Goal: Information Seeking & Learning: Compare options

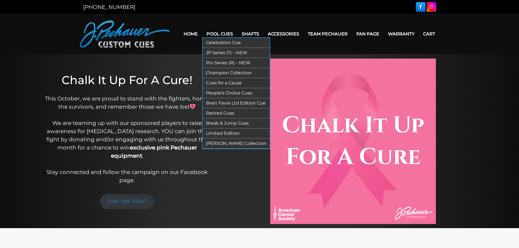
click at [221, 62] on link "Pro Series (R) – NEW" at bounding box center [236, 63] width 67 height 10
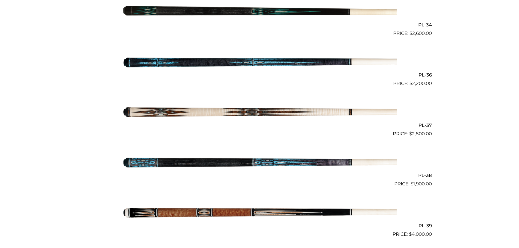
scroll to position [1443, 0]
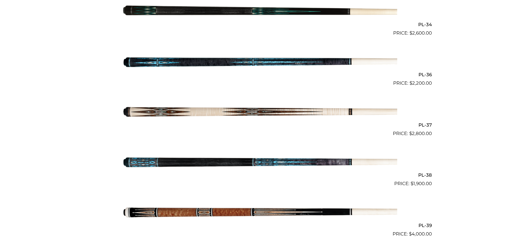
click at [222, 66] on img at bounding box center [259, 62] width 275 height 46
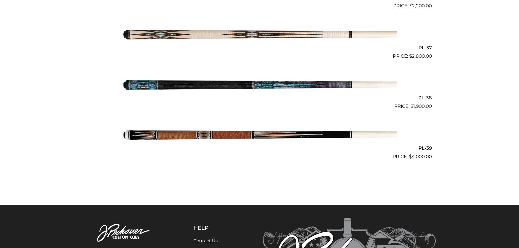
scroll to position [1520, 0]
click at [261, 32] on img at bounding box center [259, 35] width 275 height 46
click at [233, 141] on img at bounding box center [259, 135] width 275 height 46
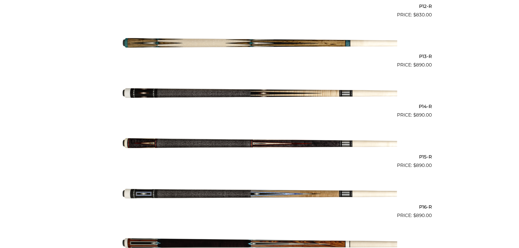
scroll to position [758, 0]
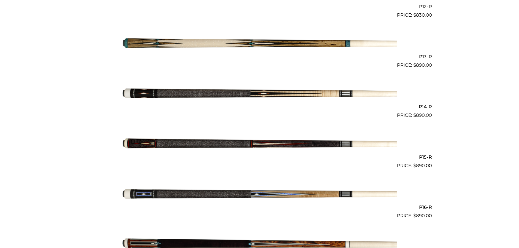
click at [272, 143] on img at bounding box center [259, 144] width 275 height 46
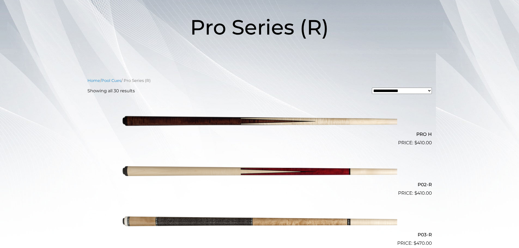
scroll to position [77, 0]
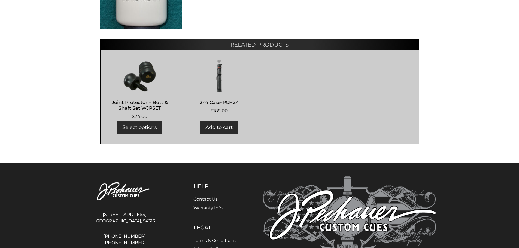
scroll to position [326, 0]
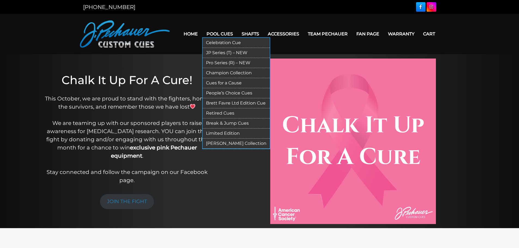
click at [225, 71] on link "Champion Collection" at bounding box center [236, 73] width 67 height 10
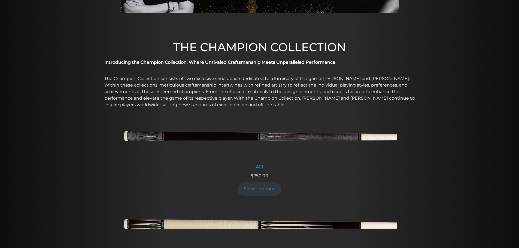
scroll to position [134, 0]
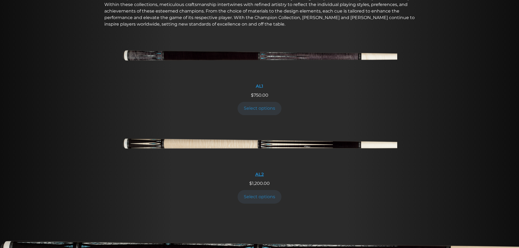
click at [266, 146] on img at bounding box center [259, 146] width 275 height 46
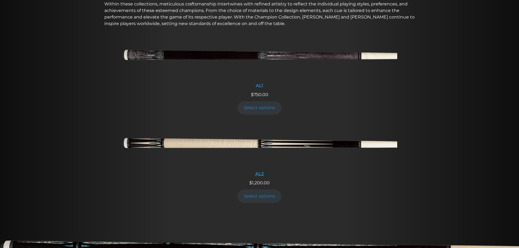
scroll to position [215, 0]
click at [260, 196] on link "Select options" at bounding box center [259, 195] width 44 height 13
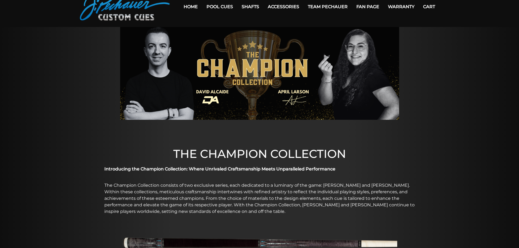
scroll to position [0, 0]
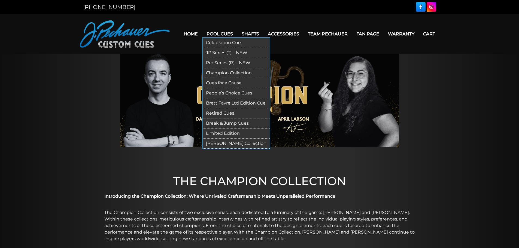
click at [222, 124] on link "Break & Jump Cues" at bounding box center [236, 123] width 67 height 10
click at [226, 44] on link "Celebration Cue" at bounding box center [236, 43] width 67 height 10
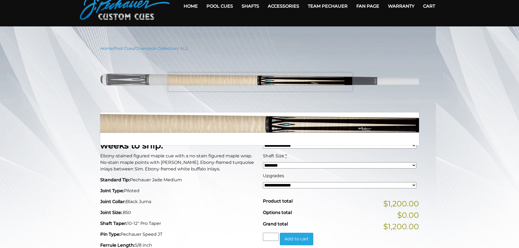
scroll to position [28, 0]
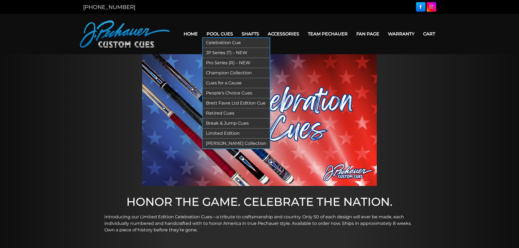
click at [234, 132] on link "Limited Edition" at bounding box center [236, 134] width 67 height 10
click at [219, 86] on link "Cues for a Cause" at bounding box center [236, 83] width 67 height 10
click at [222, 72] on link "Champion Collection" at bounding box center [236, 73] width 67 height 10
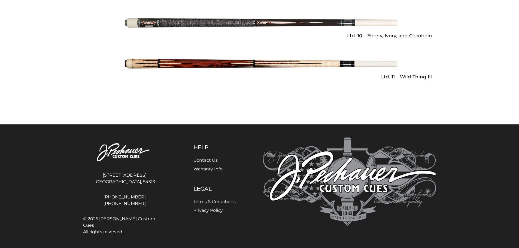
scroll to position [840, 0]
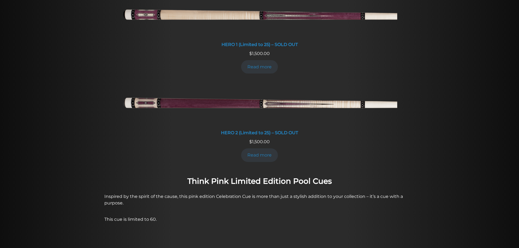
scroll to position [273, 0]
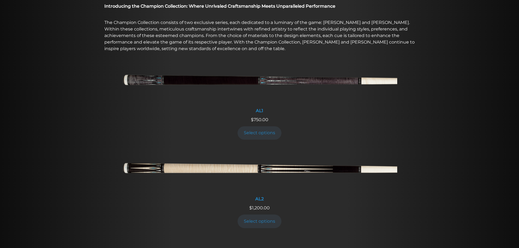
scroll to position [190, 0]
click at [250, 166] on img at bounding box center [259, 170] width 275 height 46
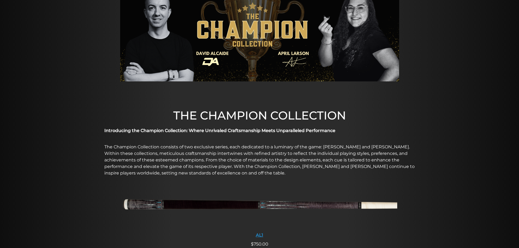
scroll to position [0, 0]
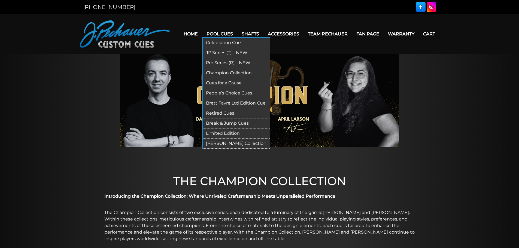
click at [243, 144] on link "[PERSON_NAME] Collection" at bounding box center [236, 144] width 67 height 10
